Goal: Information Seeking & Learning: Find contact information

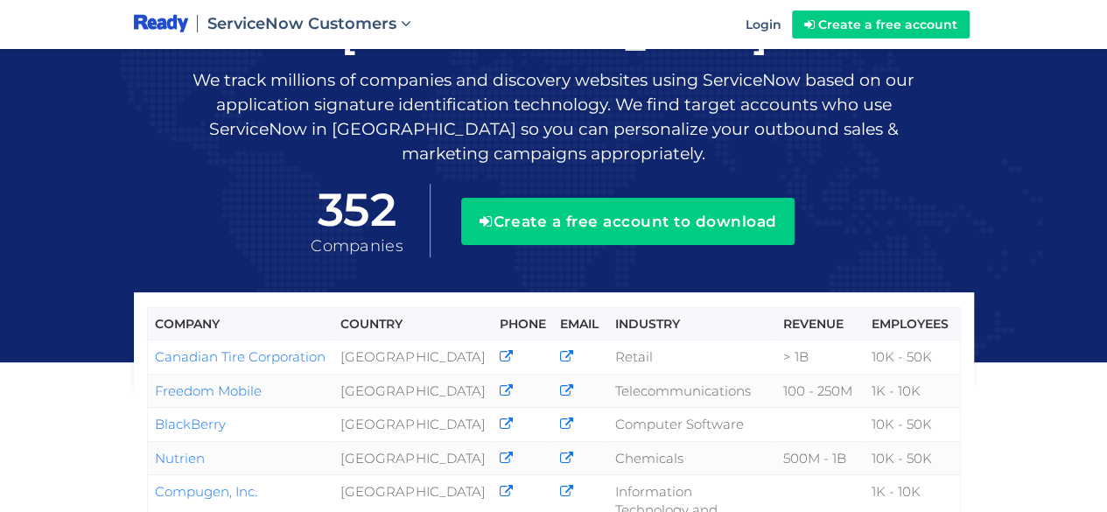
scroll to position [175, 0]
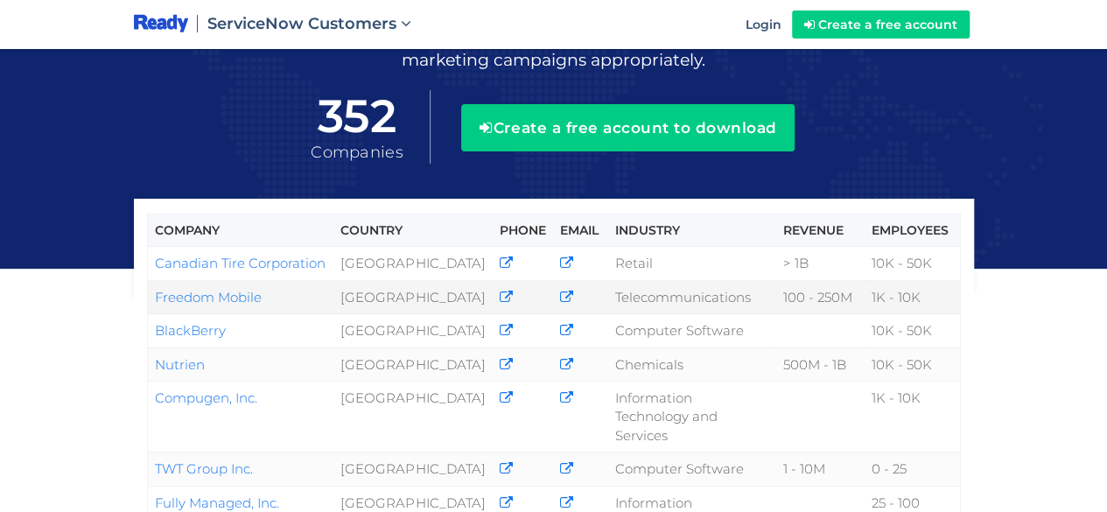
drag, startPoint x: 265, startPoint y: 251, endPoint x: 151, endPoint y: 253, distance: 114.7
click at [151, 280] on td "Freedom Mobile" at bounding box center [240, 296] width 186 height 33
copy link "Freedom Mobile"
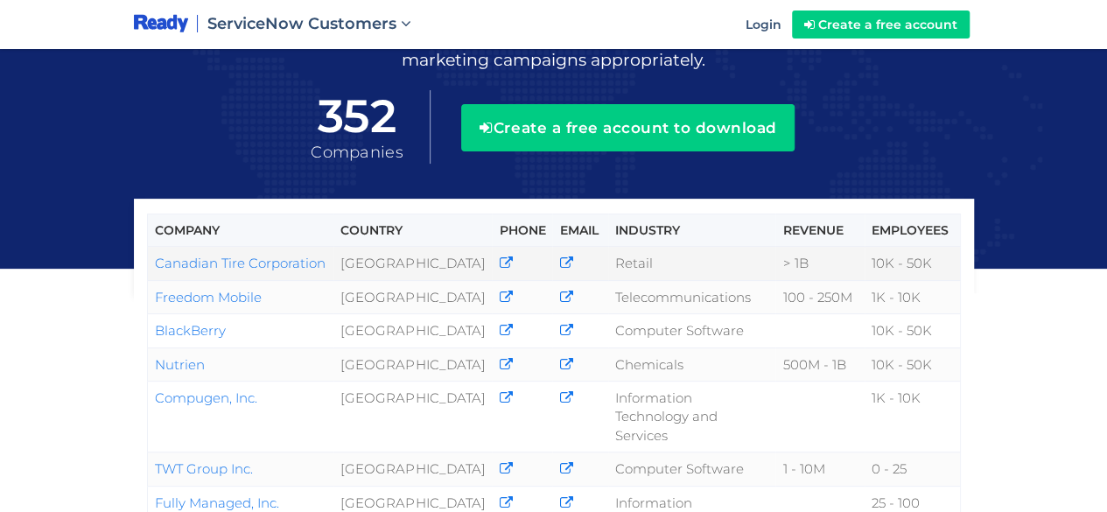
drag, startPoint x: 324, startPoint y: 216, endPoint x: 150, endPoint y: 222, distance: 174.3
click at [150, 247] on td "Canadian Tire Corporation" at bounding box center [240, 263] width 186 height 33
copy link "Canadian Tire Corporation"
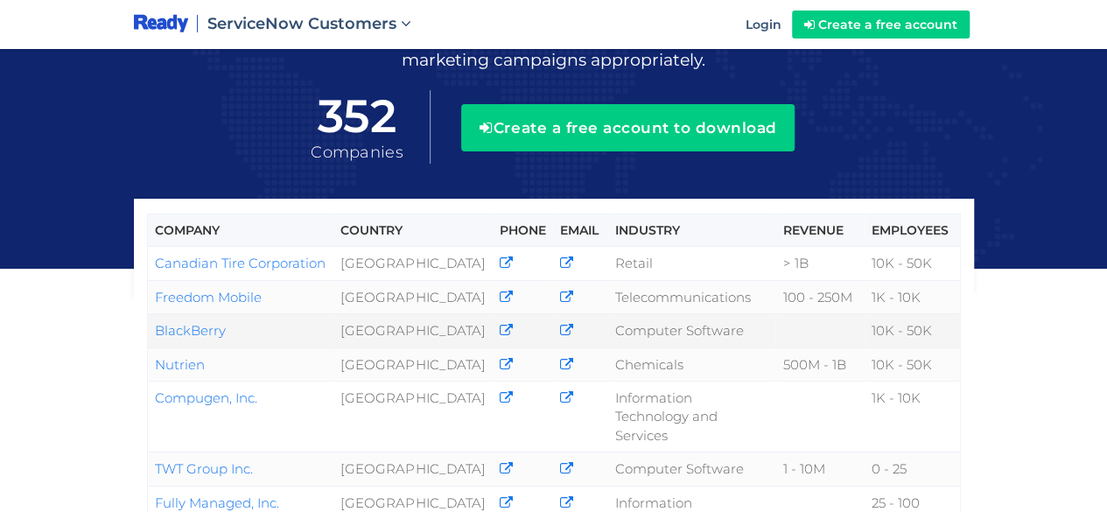
click at [227, 314] on td "BlackBerry" at bounding box center [240, 330] width 186 height 33
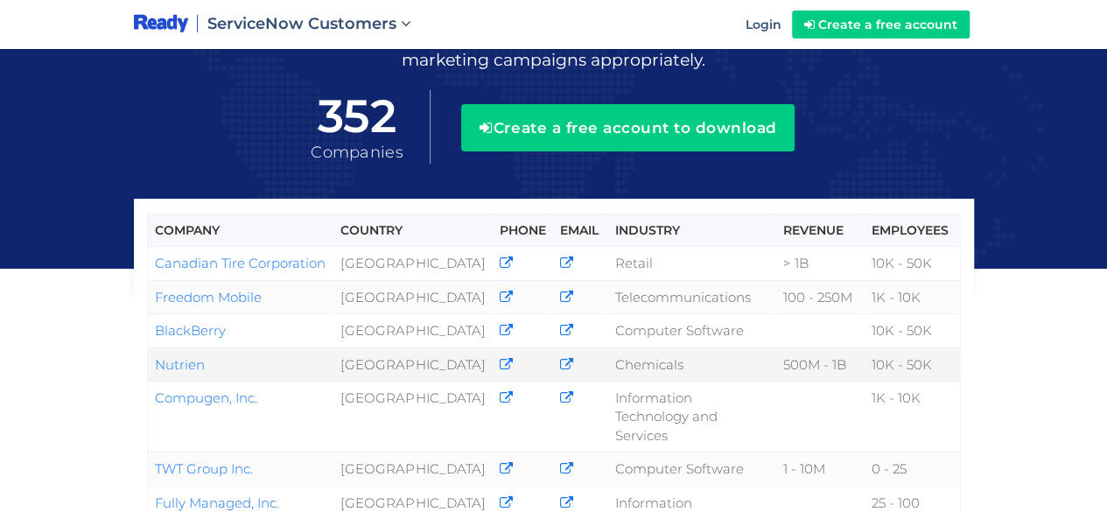
drag, startPoint x: 209, startPoint y: 312, endPoint x: 151, endPoint y: 318, distance: 58.9
click at [151, 347] on td "Nutrien" at bounding box center [240, 363] width 186 height 33
copy link "Nutrien"
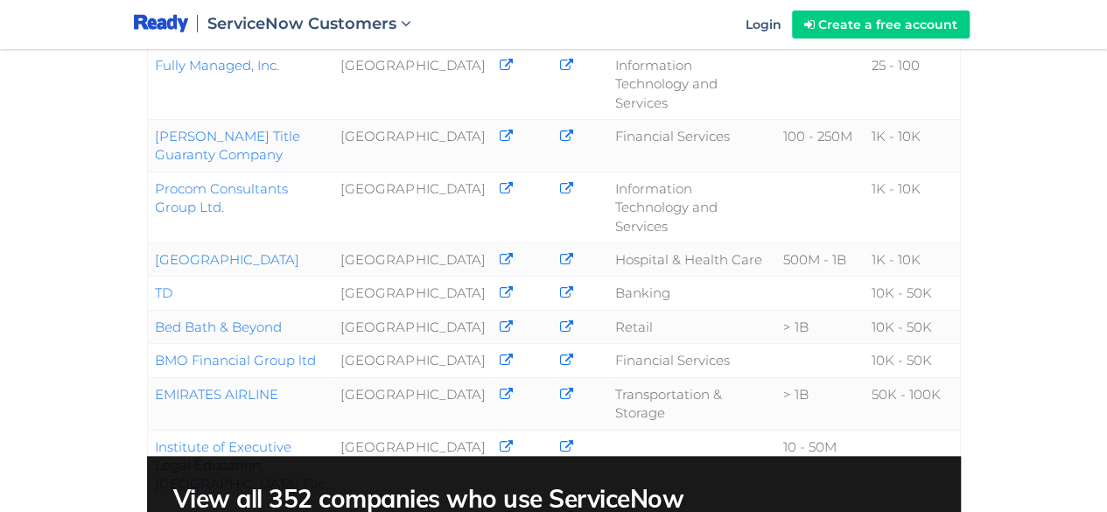
scroll to position [350, 0]
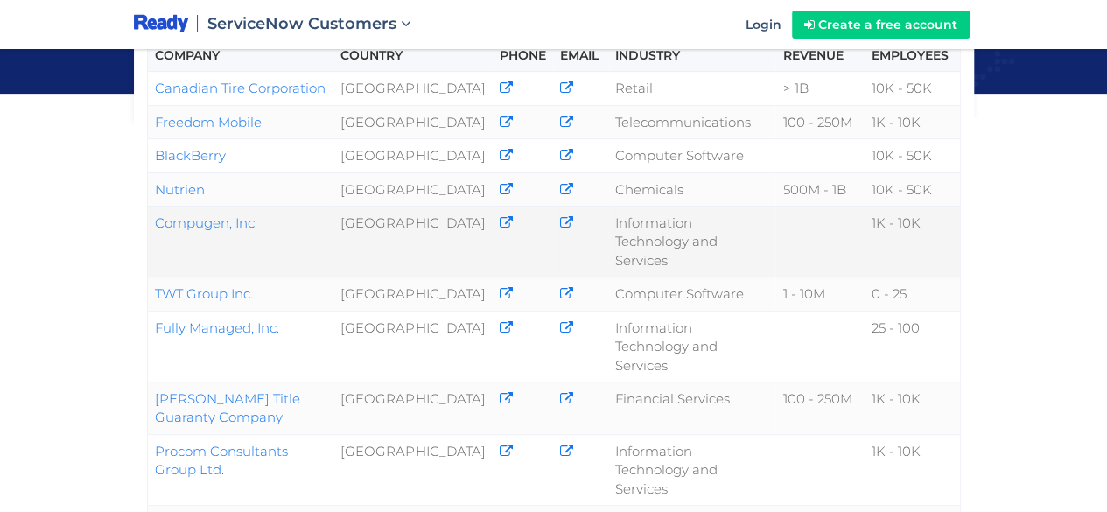
drag, startPoint x: 259, startPoint y: 175, endPoint x: 153, endPoint y: 178, distance: 105.9
click at [153, 206] on td "Compugen, Inc." at bounding box center [240, 241] width 186 height 71
copy link "Compugen, Inc."
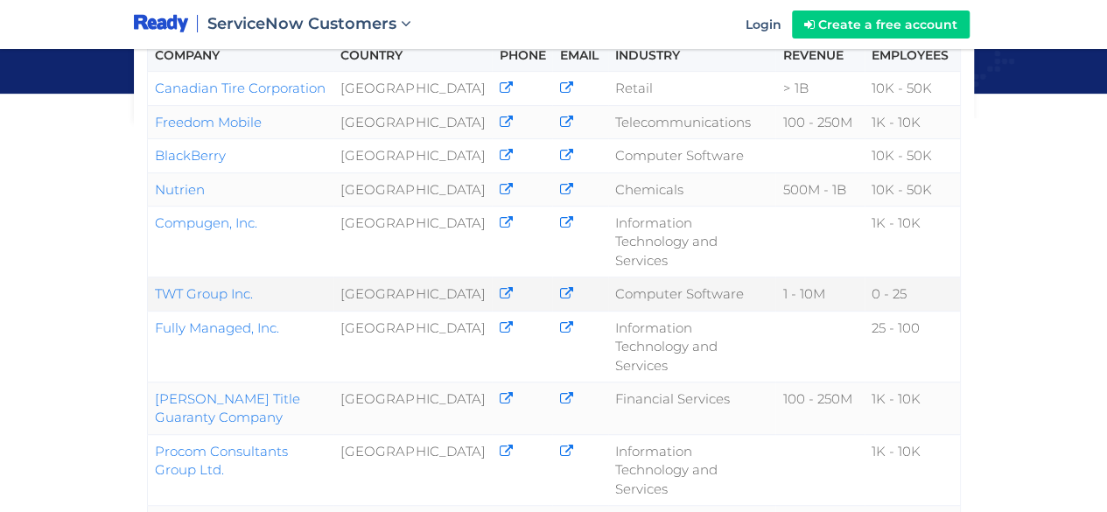
drag, startPoint x: 256, startPoint y: 223, endPoint x: 147, endPoint y: 225, distance: 108.5
click at [147, 277] on td "TWT Group Inc." at bounding box center [240, 293] width 186 height 33
copy link "TWT Group Inc."
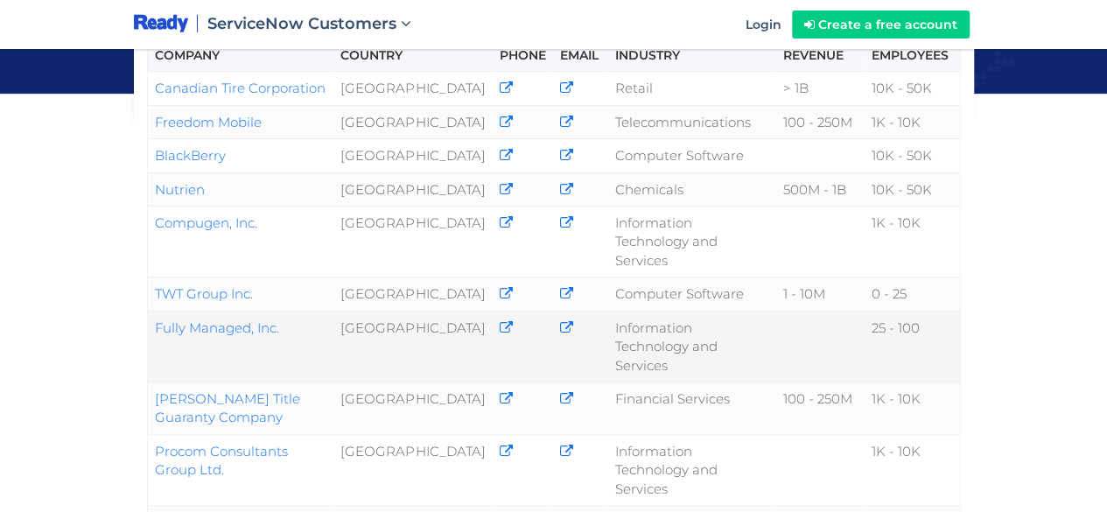
drag, startPoint x: 285, startPoint y: 260, endPoint x: 151, endPoint y: 267, distance: 134.1
click at [151, 311] on td "Fully Managed, Inc." at bounding box center [240, 346] width 186 height 71
copy link "Fully Managed, Inc."
click at [296, 311] on td "Fully Managed, Inc." at bounding box center [240, 346] width 186 height 71
click at [288, 311] on td "Fully Managed, Inc." at bounding box center [240, 346] width 186 height 71
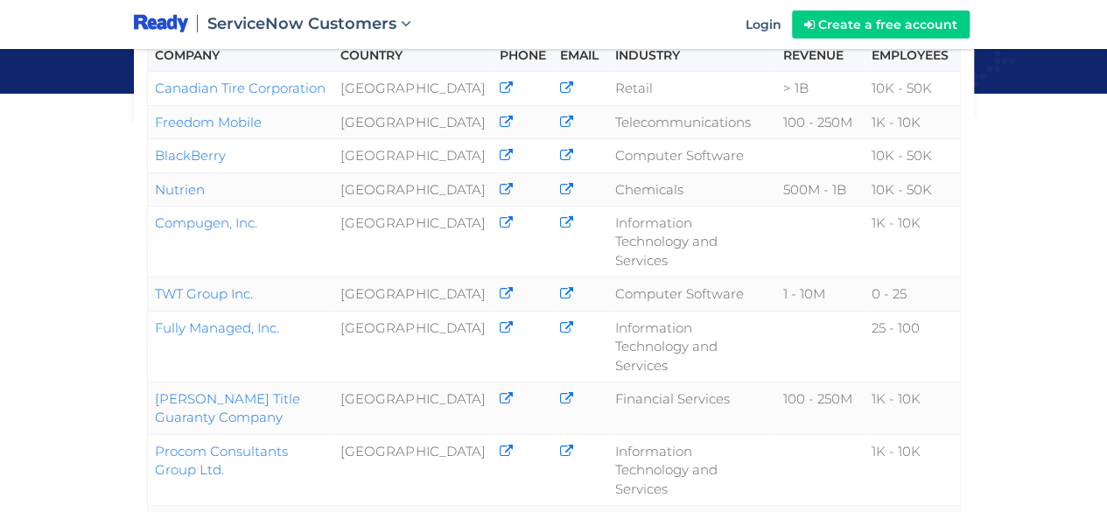
drag, startPoint x: 285, startPoint y: 263, endPoint x: 144, endPoint y: 267, distance: 141.8
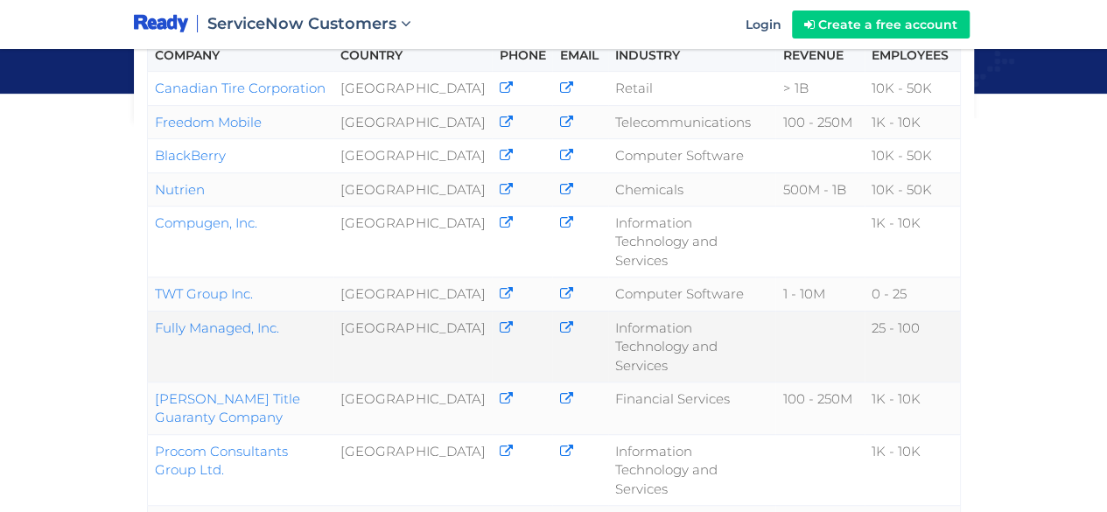
click at [285, 311] on td "Fully Managed, Inc." at bounding box center [240, 346] width 186 height 71
drag, startPoint x: 199, startPoint y: 263, endPoint x: 147, endPoint y: 263, distance: 51.6
click at [147, 311] on td "Fully Managed, Inc." at bounding box center [240, 346] width 186 height 71
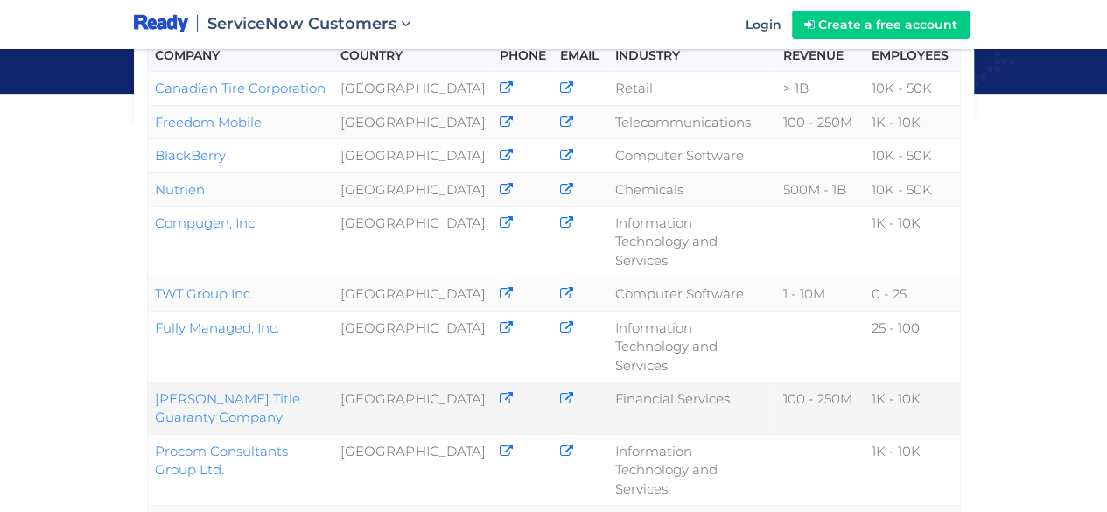
drag, startPoint x: 229, startPoint y: 332, endPoint x: 151, endPoint y: 319, distance: 79.8
click at [151, 382] on td "[PERSON_NAME] Title Guaranty Company" at bounding box center [240, 408] width 186 height 53
copy link "[PERSON_NAME] Title Guaranty Company"
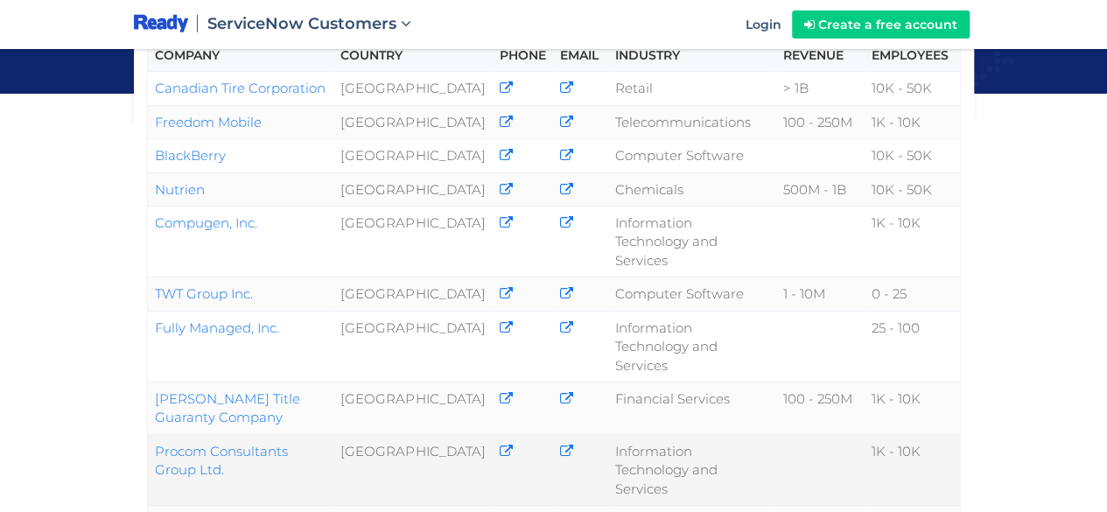
drag, startPoint x: 204, startPoint y: 389, endPoint x: 150, endPoint y: 362, distance: 60.7
click at [150, 434] on td "Procom Consultants Group Ltd." at bounding box center [240, 469] width 186 height 71
copy link "Procom Consultants Group Ltd."
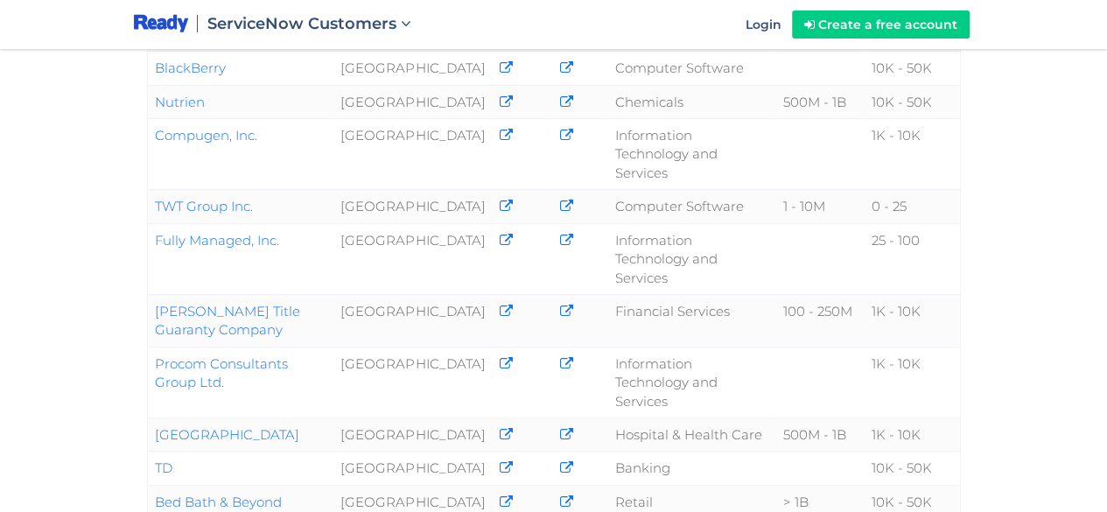
scroll to position [525, 0]
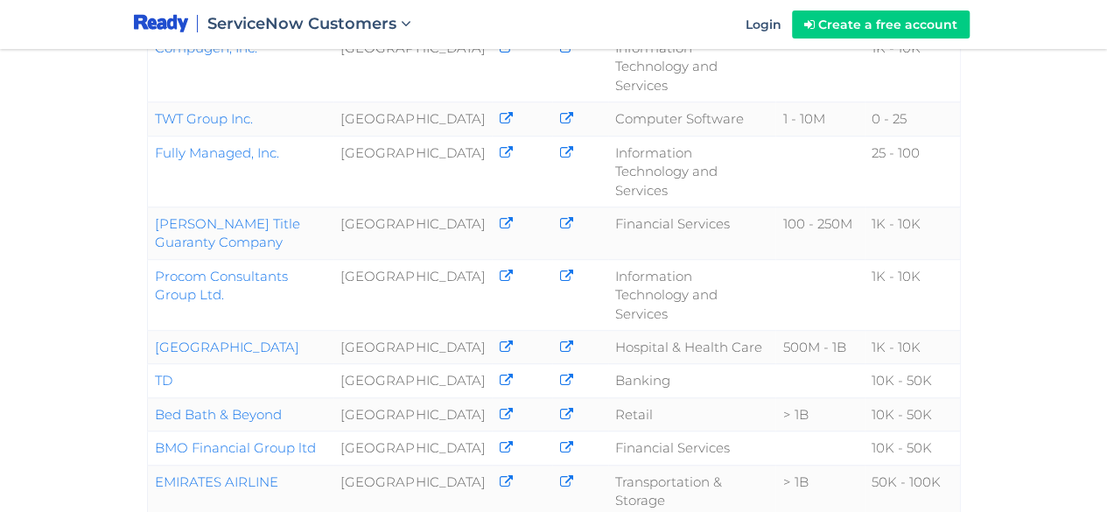
drag, startPoint x: 306, startPoint y: 241, endPoint x: 130, endPoint y: 248, distance: 176.9
click at [130, 248] on div "Company Country Phone Email Industry Revenue Employees Canadian Tire Corporatio…" at bounding box center [554, 376] width 866 height 915
click at [308, 331] on td "[GEOGRAPHIC_DATA]" at bounding box center [240, 347] width 186 height 33
drag, startPoint x: 292, startPoint y: 244, endPoint x: 152, endPoint y: 245, distance: 140.0
click at [152, 331] on td "[GEOGRAPHIC_DATA]" at bounding box center [240, 347] width 186 height 33
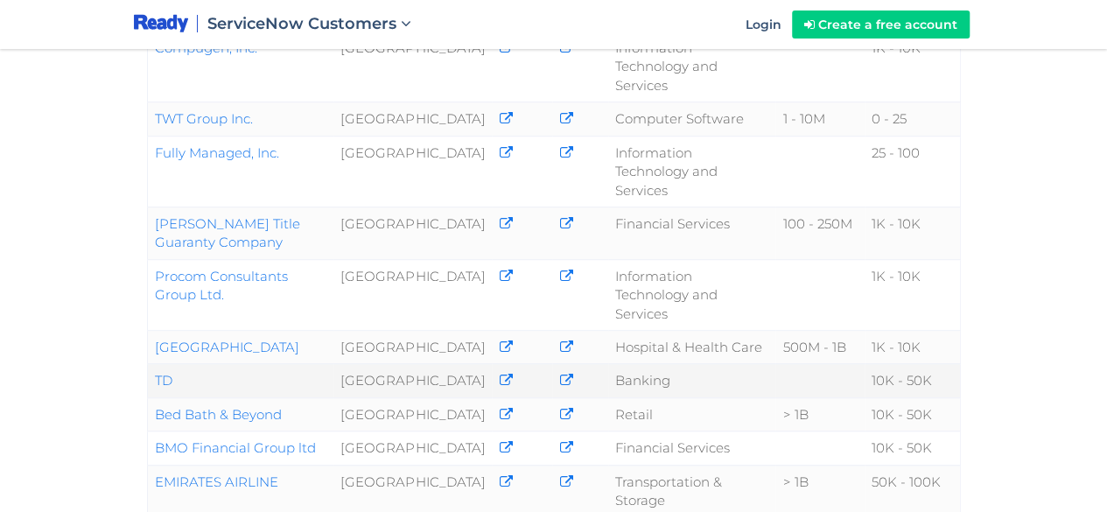
copy link "[GEOGRAPHIC_DATA]"
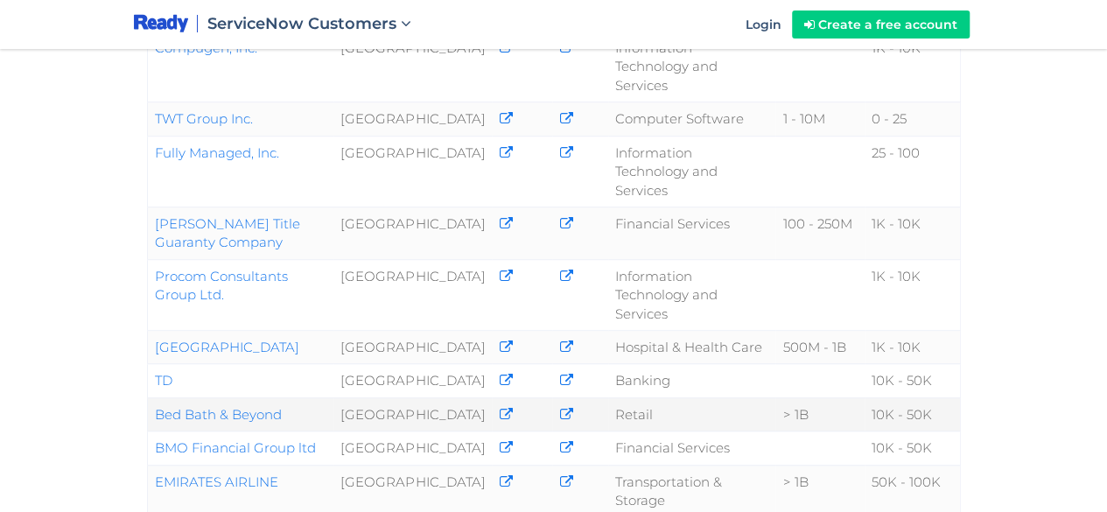
drag, startPoint x: 296, startPoint y: 306, endPoint x: 152, endPoint y: 312, distance: 143.6
click at [152, 397] on td "Bed Bath & Beyond" at bounding box center [240, 413] width 186 height 33
copy link "Bed Bath & Beyond"
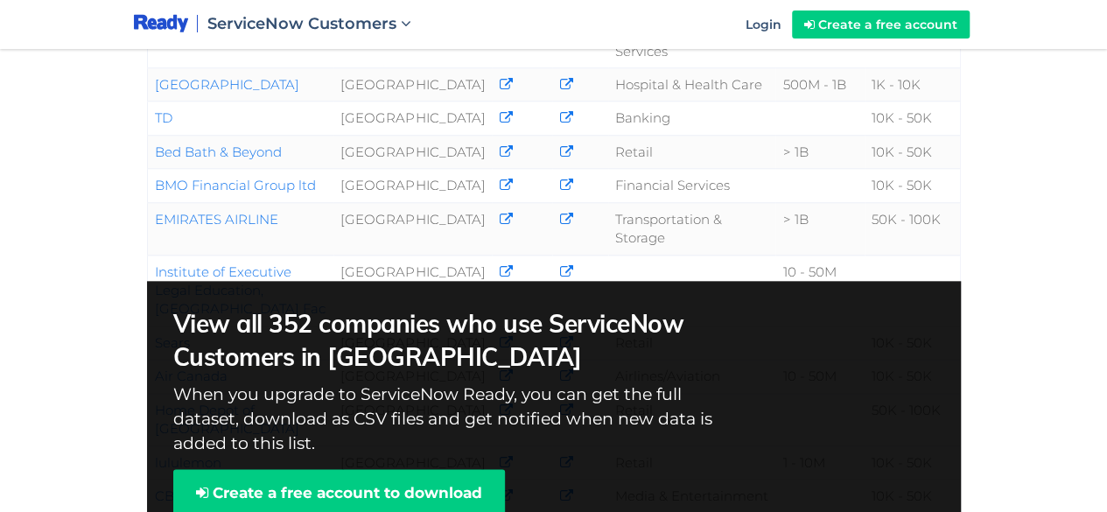
scroll to position [613, 0]
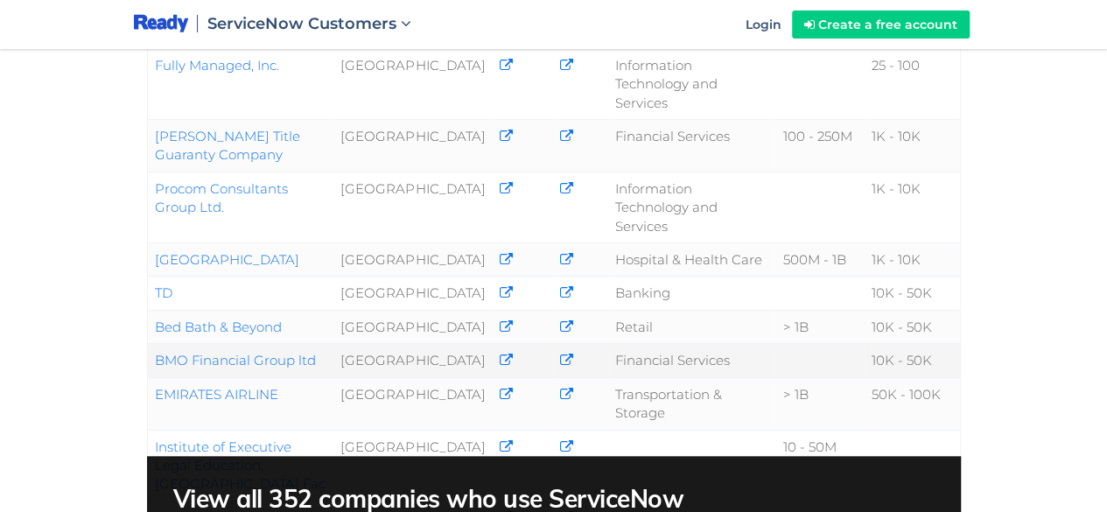
drag, startPoint x: 324, startPoint y: 249, endPoint x: 154, endPoint y: 258, distance: 170.0
click at [154, 344] on td "BMO Financial Group ltd" at bounding box center [240, 360] width 186 height 33
